Goal: Task Accomplishment & Management: Manage account settings

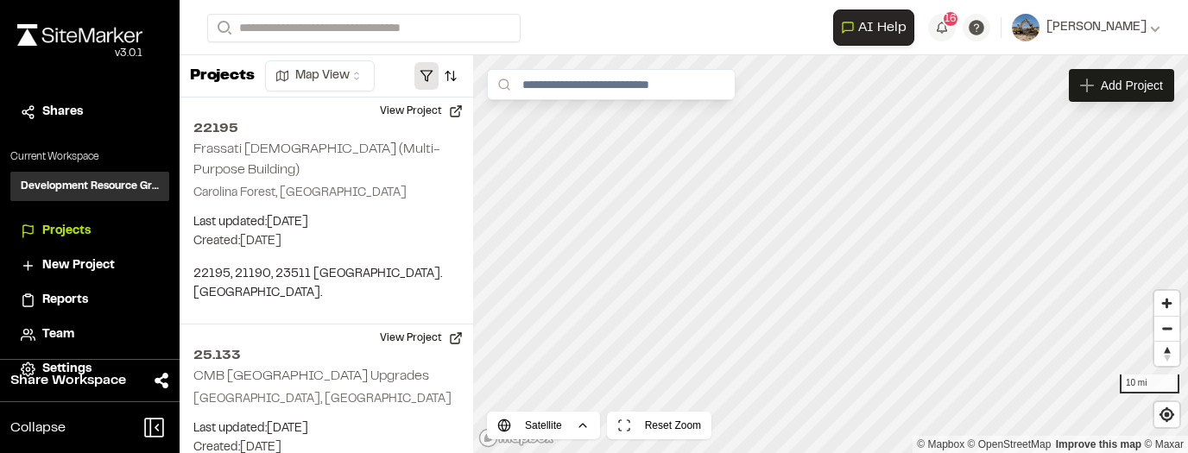
click at [432, 69] on button "button" at bounding box center [427, 76] width 24 height 28
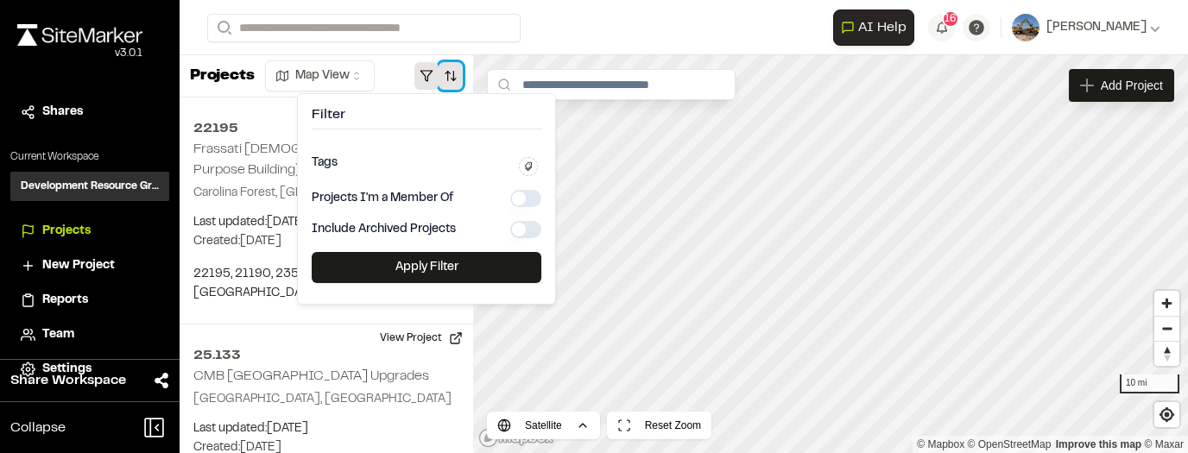
click at [452, 75] on button "button" at bounding box center [451, 76] width 24 height 28
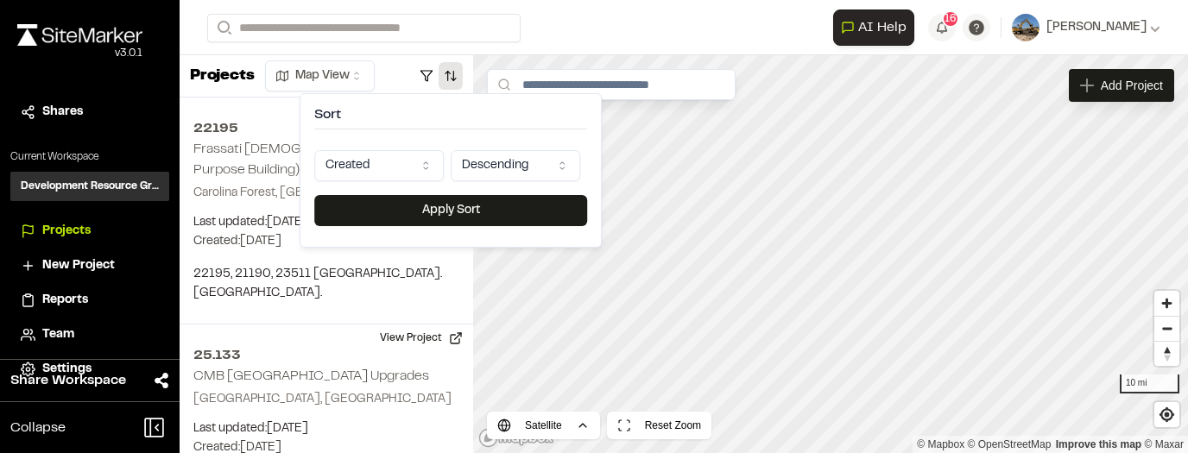
click at [440, 171] on html "Close sidebar v 3.0.1 Shares Current Workspace Development Resource Group DR Pr…" at bounding box center [594, 226] width 1188 height 453
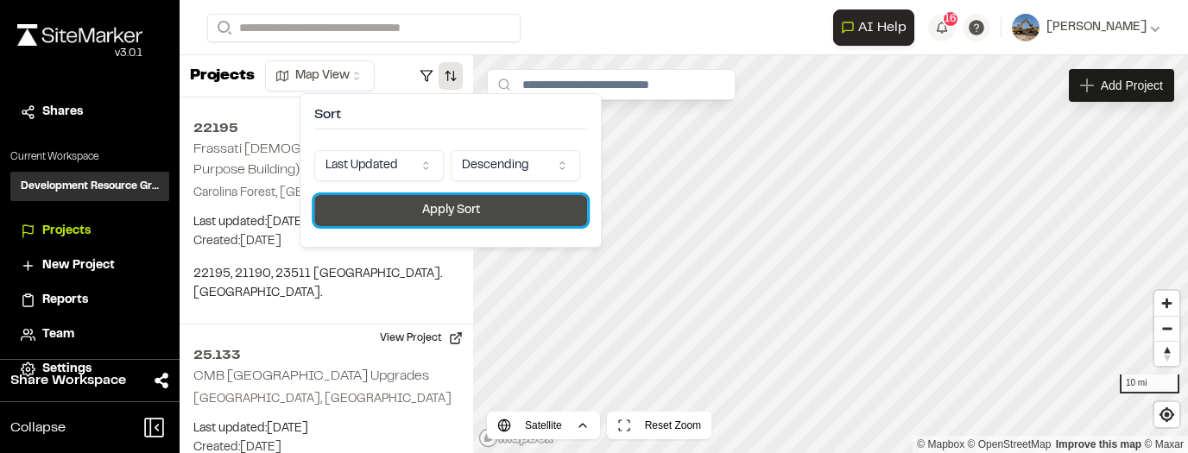
click at [435, 206] on button "Apply Sort" at bounding box center [450, 210] width 273 height 31
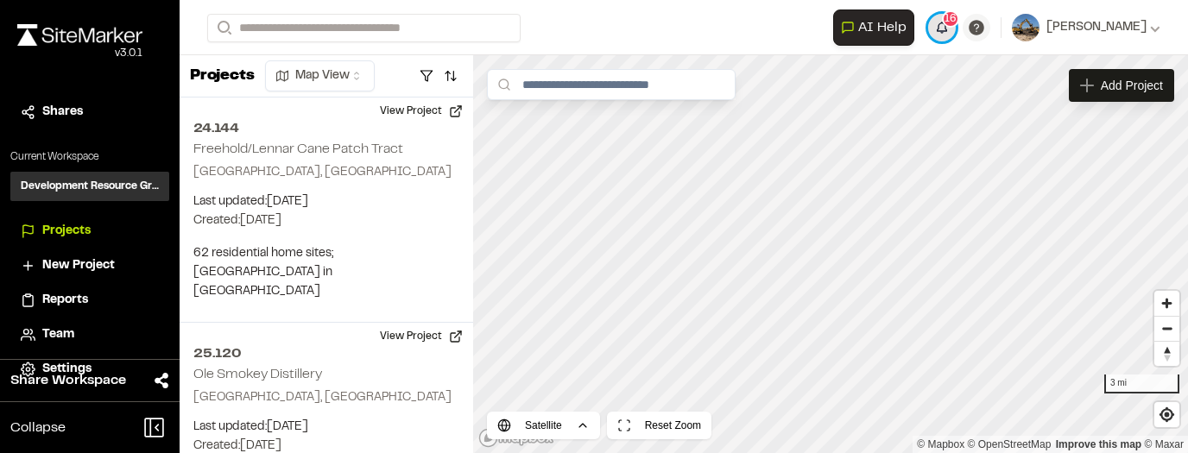
click at [957, 16] on span "16" at bounding box center [951, 19] width 12 height 16
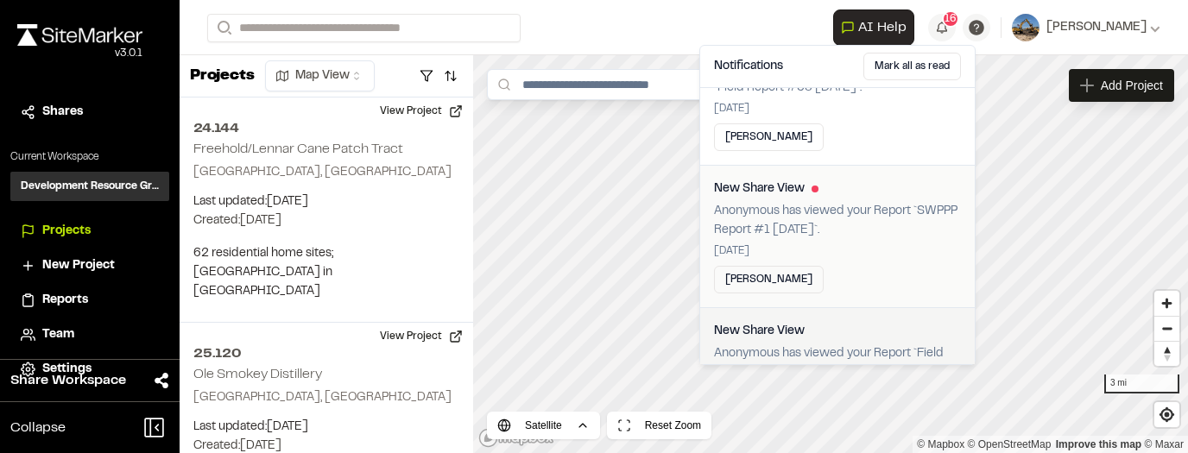
scroll to position [2142, 0]
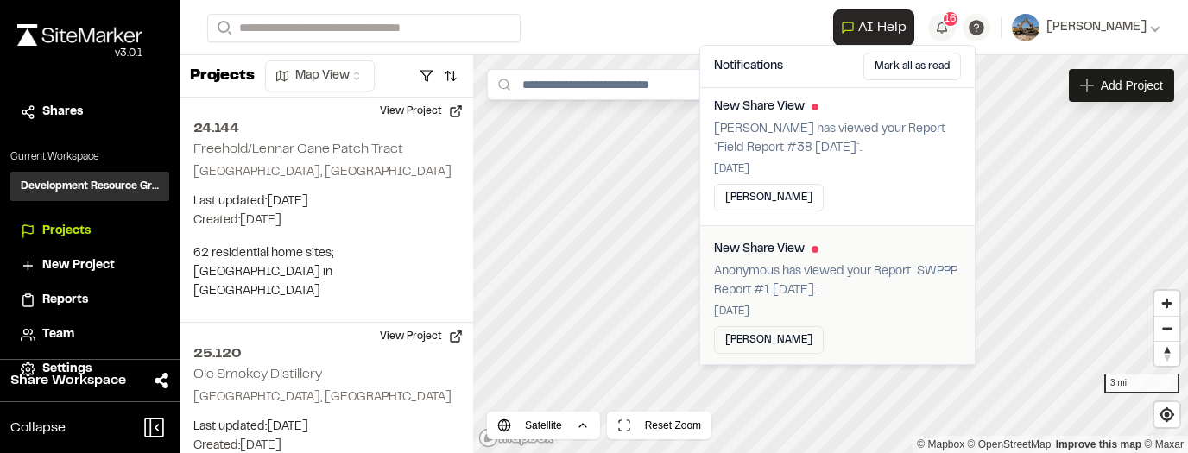
click at [759, 328] on button "[PERSON_NAME]" at bounding box center [769, 340] width 110 height 28
click at [746, 184] on button "[PERSON_NAME]" at bounding box center [769, 198] width 110 height 28
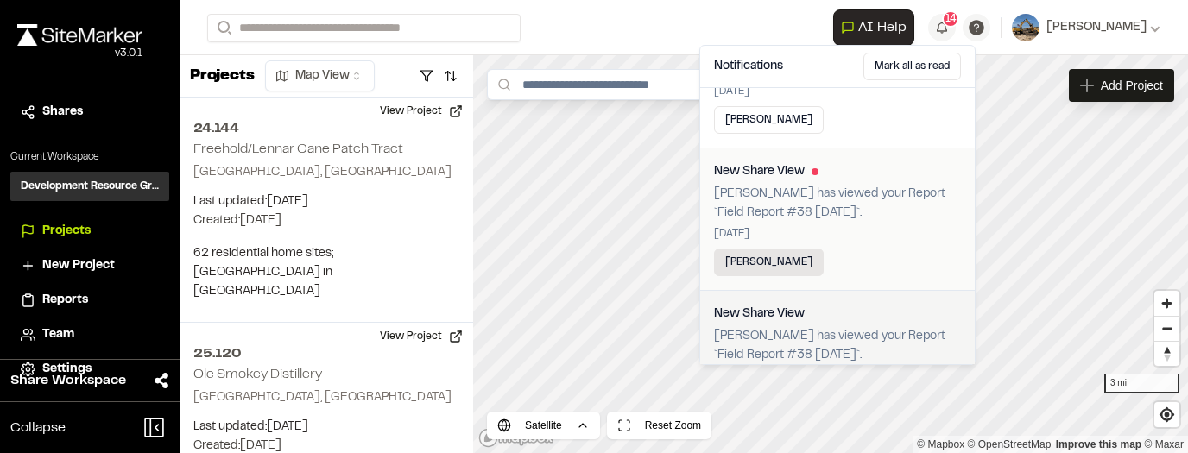
click at [764, 256] on button "[PERSON_NAME]" at bounding box center [769, 263] width 110 height 28
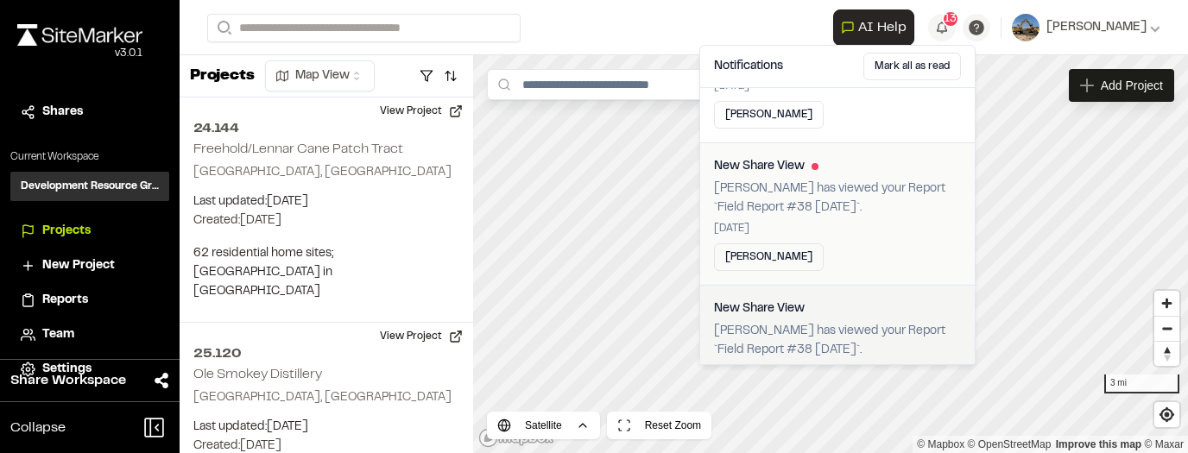
scroll to position [1762, 0]
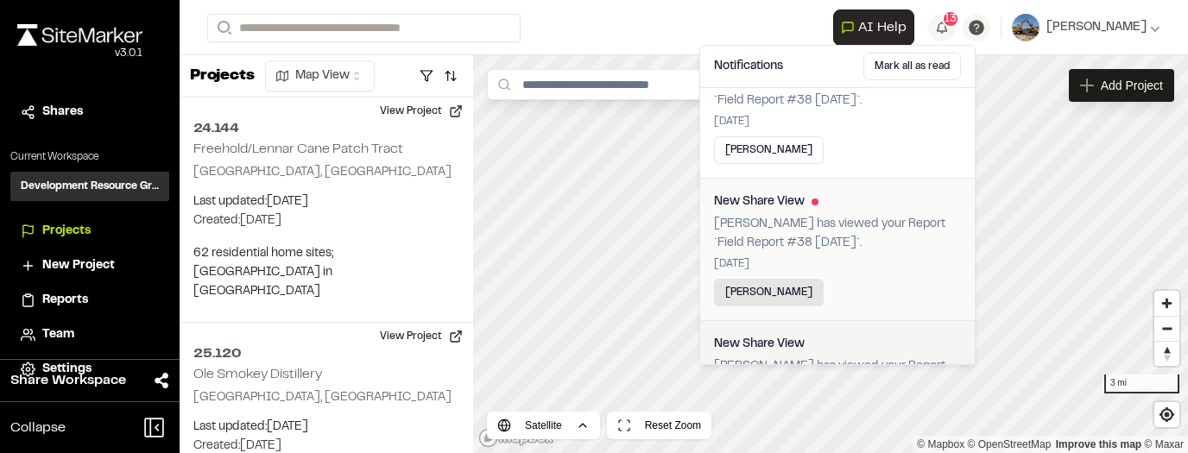
click at [757, 279] on button "[PERSON_NAME]" at bounding box center [769, 293] width 110 height 28
click at [760, 157] on button "[PERSON_NAME]" at bounding box center [769, 150] width 110 height 28
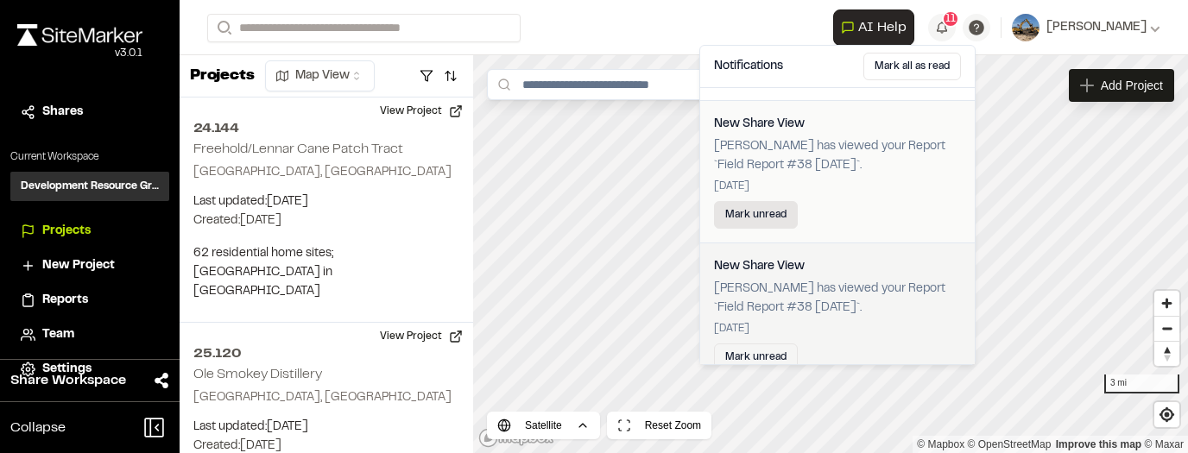
click at [768, 219] on button "Mark unread" at bounding box center [756, 215] width 84 height 28
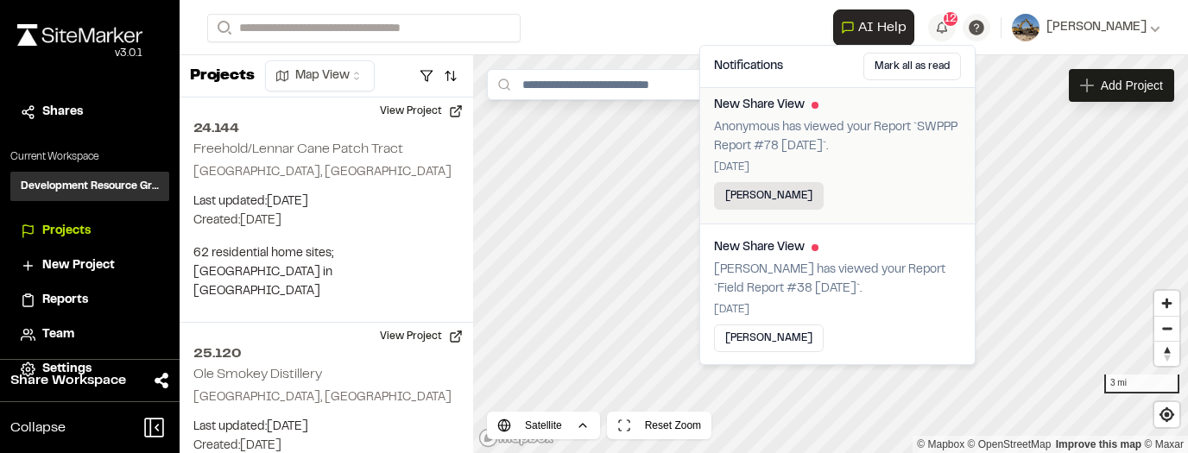
scroll to position [1416, 0]
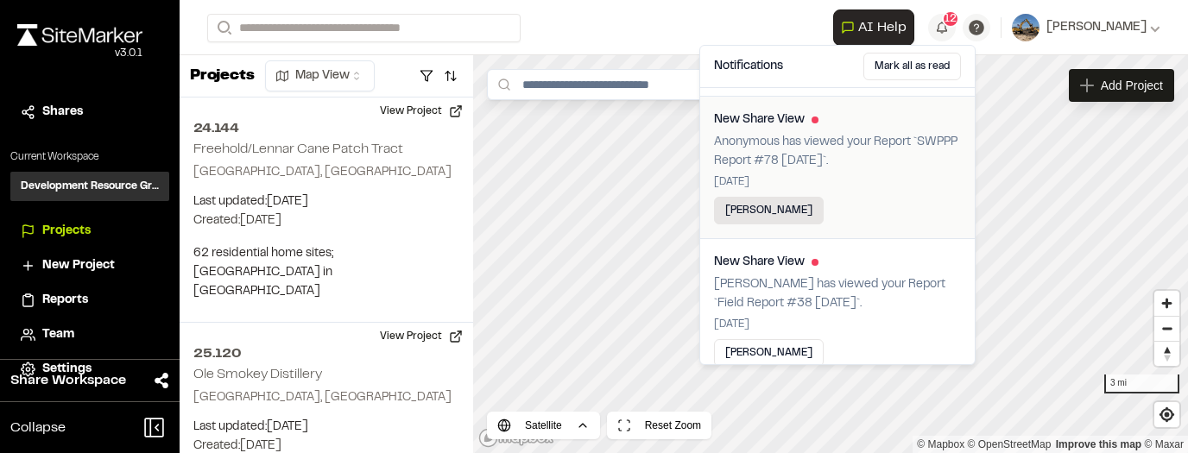
click at [773, 205] on button "[PERSON_NAME]" at bounding box center [769, 211] width 110 height 28
click at [911, 72] on button "Mark all as read" at bounding box center [913, 67] width 98 height 28
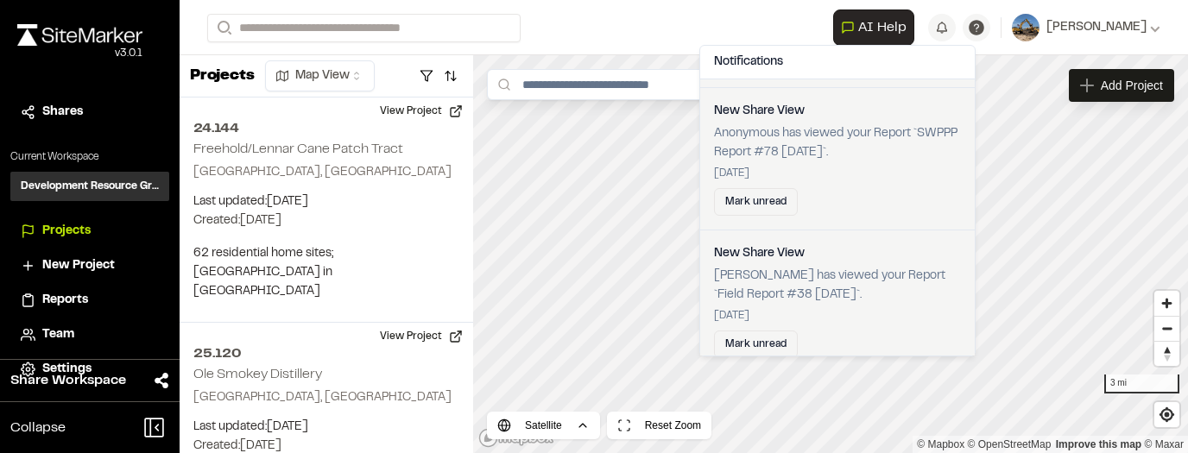
click at [812, 31] on form "Search" at bounding box center [520, 28] width 626 height 29
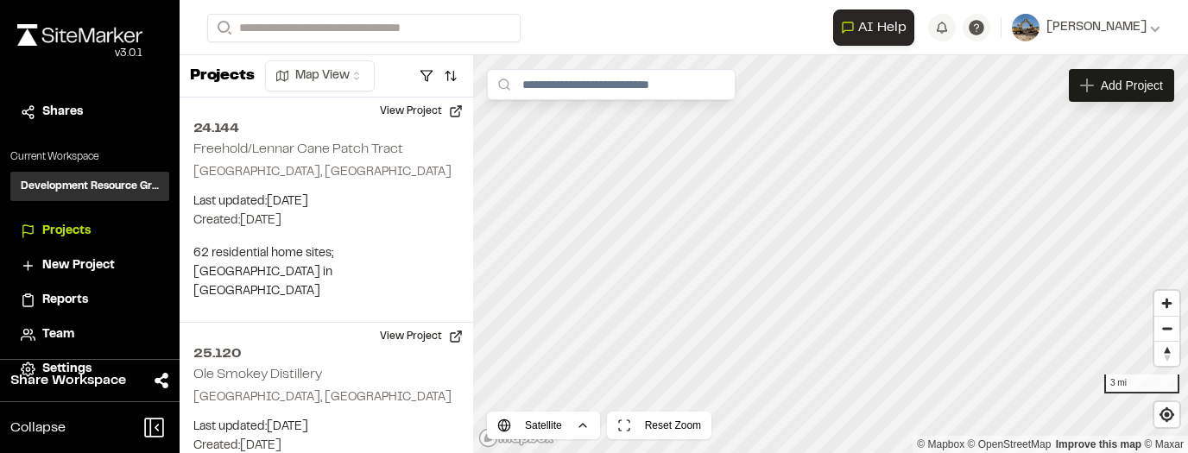
click at [356, 67] on html "Close sidebar v 3.0.1 Shares Current Workspace Development Resource Group DR Pr…" at bounding box center [594, 226] width 1188 height 453
click at [361, 75] on html "Close sidebar v 3.0.1 Shares Current Workspace Development Resource Group DR Pr…" at bounding box center [594, 226] width 1188 height 453
click at [431, 75] on button "button" at bounding box center [427, 76] width 24 height 28
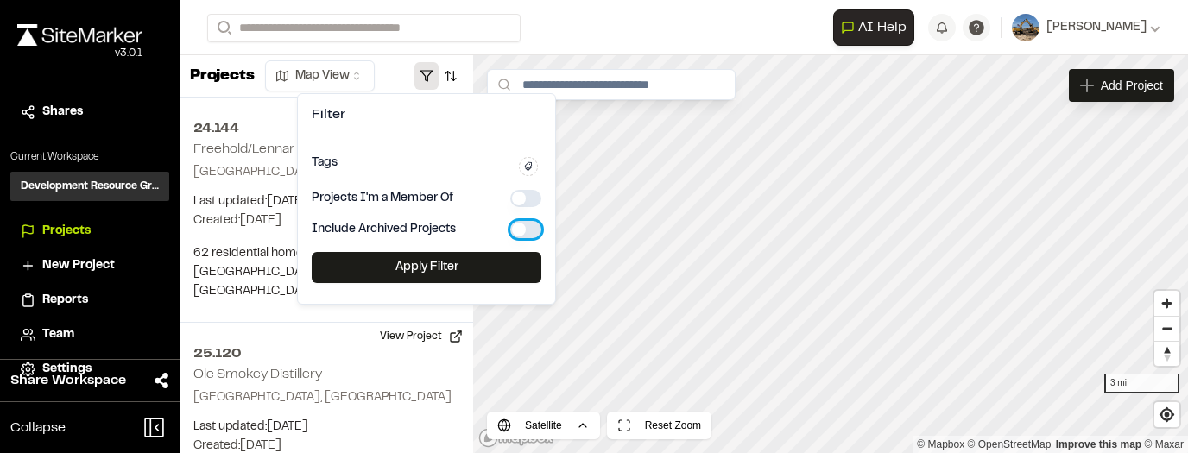
click at [527, 226] on button "button" at bounding box center [525, 229] width 31 height 17
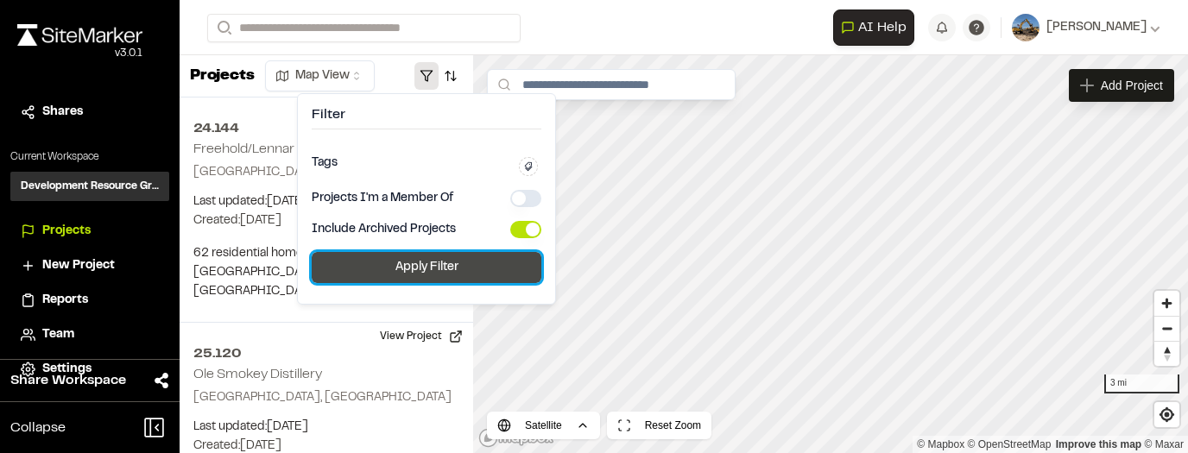
click at [497, 261] on button "Apply Filter" at bounding box center [427, 267] width 230 height 31
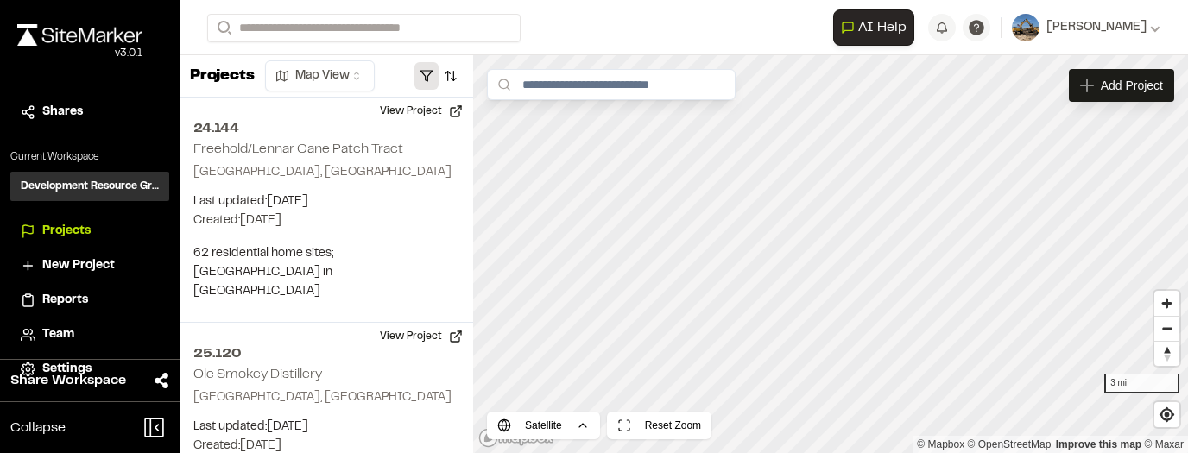
click at [434, 76] on button "button" at bounding box center [427, 76] width 24 height 28
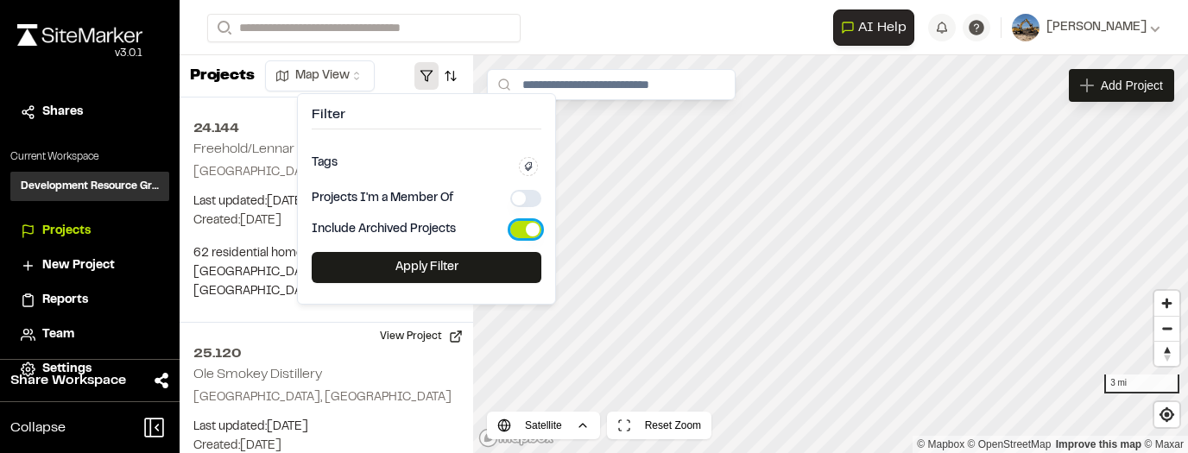
click at [521, 231] on button "button" at bounding box center [525, 229] width 31 height 17
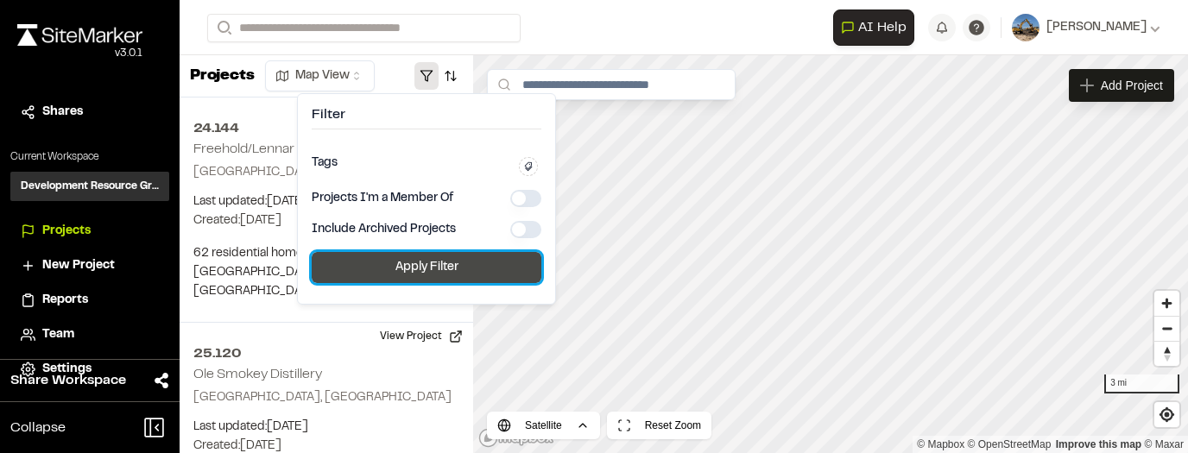
click at [502, 257] on button "Apply Filter" at bounding box center [427, 267] width 230 height 31
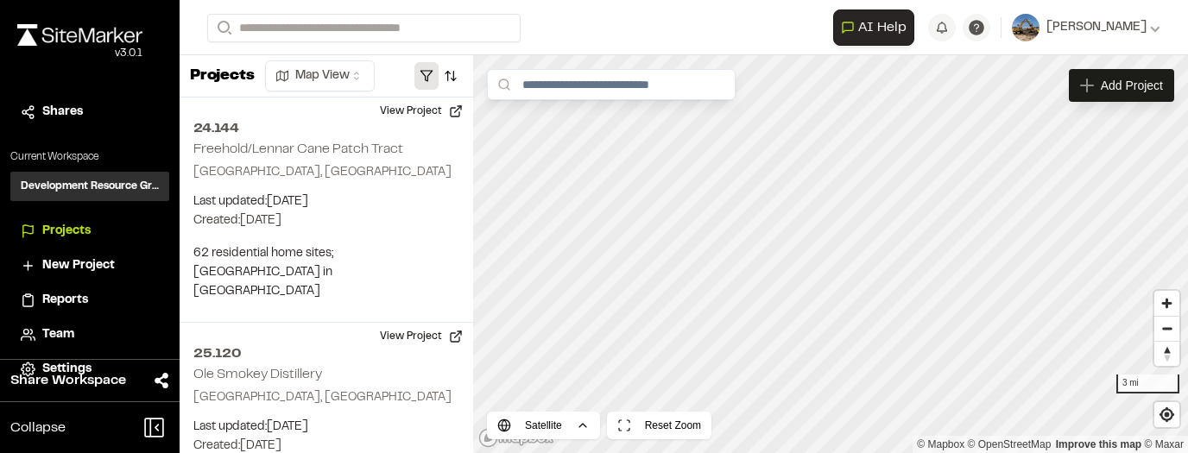
click at [432, 76] on button "button" at bounding box center [427, 76] width 24 height 28
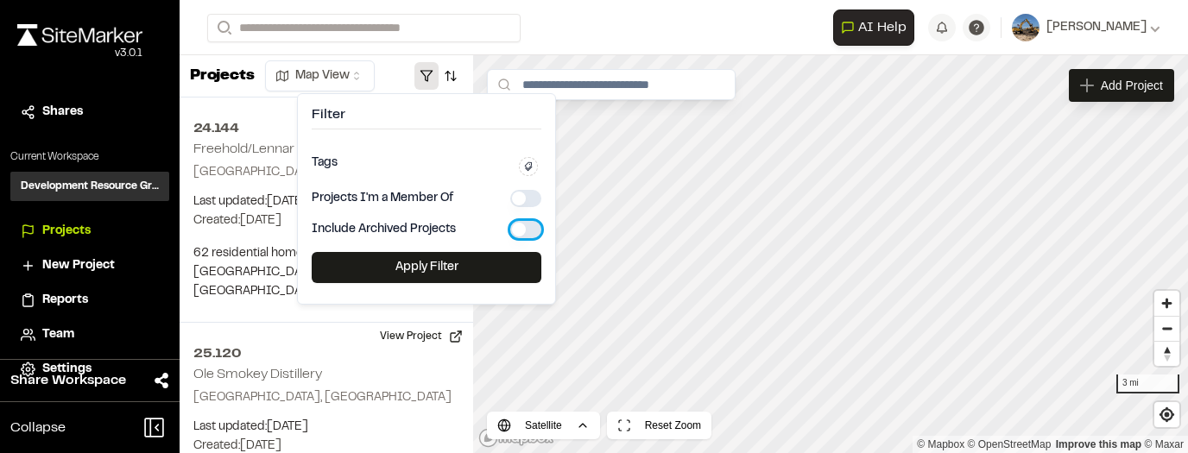
click at [535, 230] on button "button" at bounding box center [525, 229] width 31 height 17
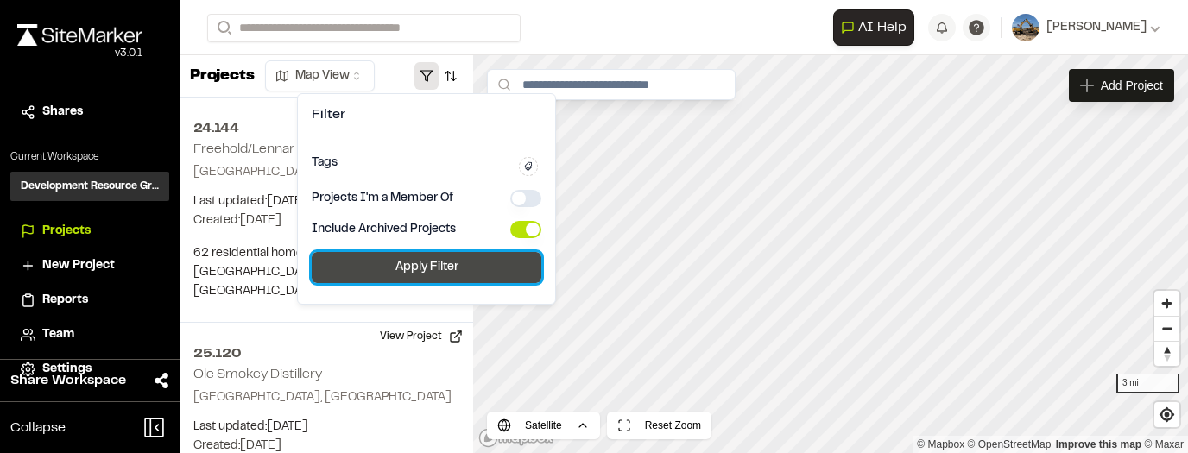
click at [489, 277] on button "Apply Filter" at bounding box center [427, 267] width 230 height 31
